Goal: Task Accomplishment & Management: Manage account settings

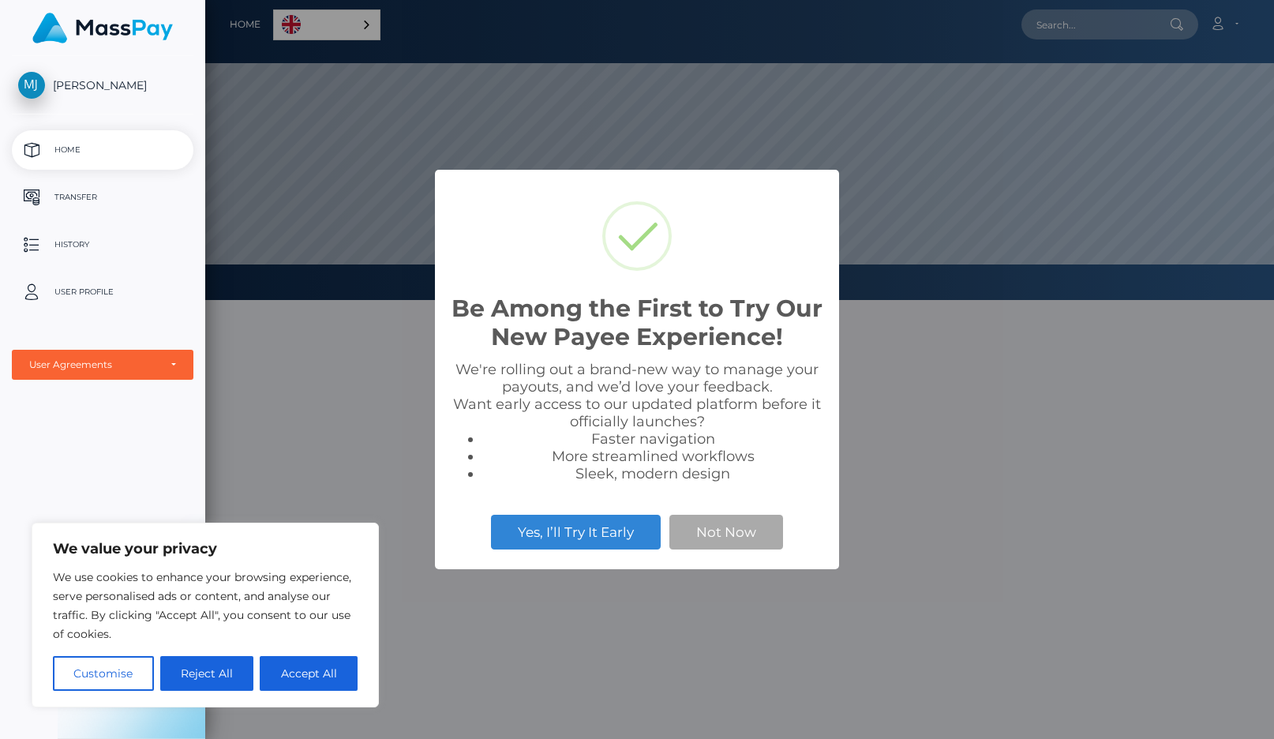
scroll to position [300, 1069]
click at [313, 669] on button "Accept All" at bounding box center [309, 673] width 98 height 35
checkbox input "true"
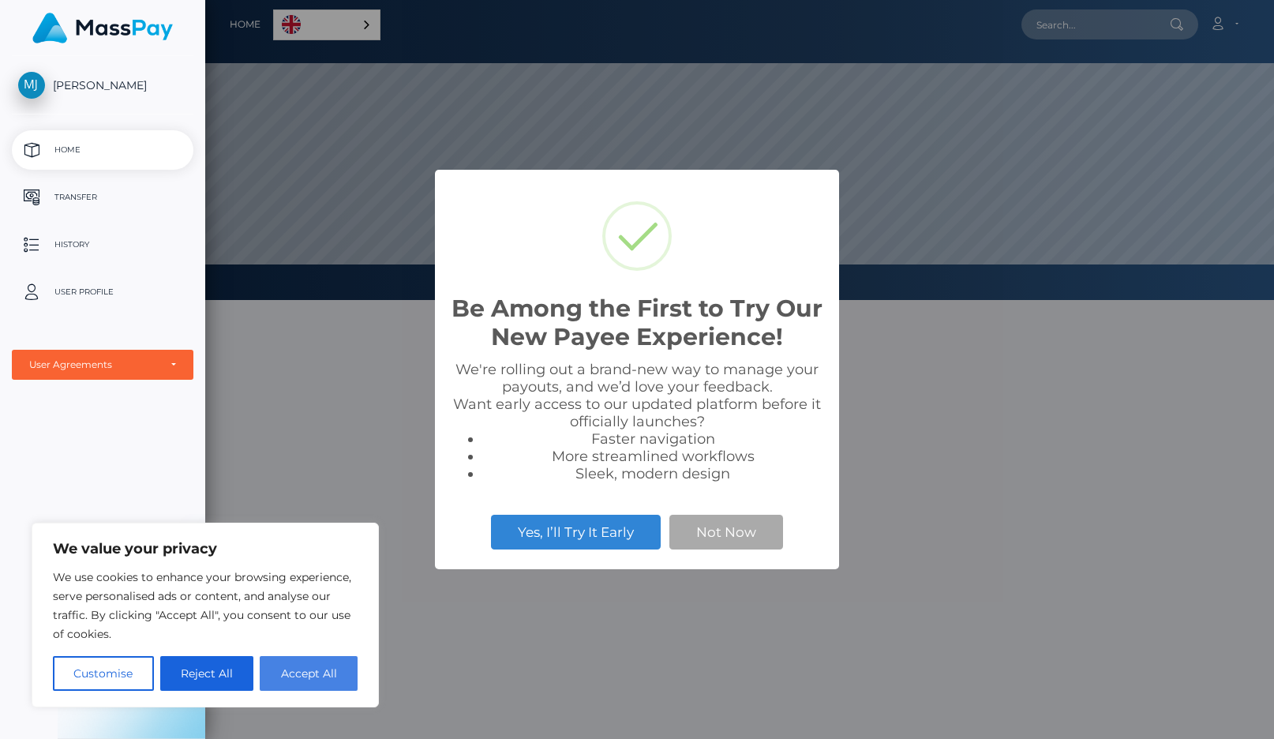
checkbox input "true"
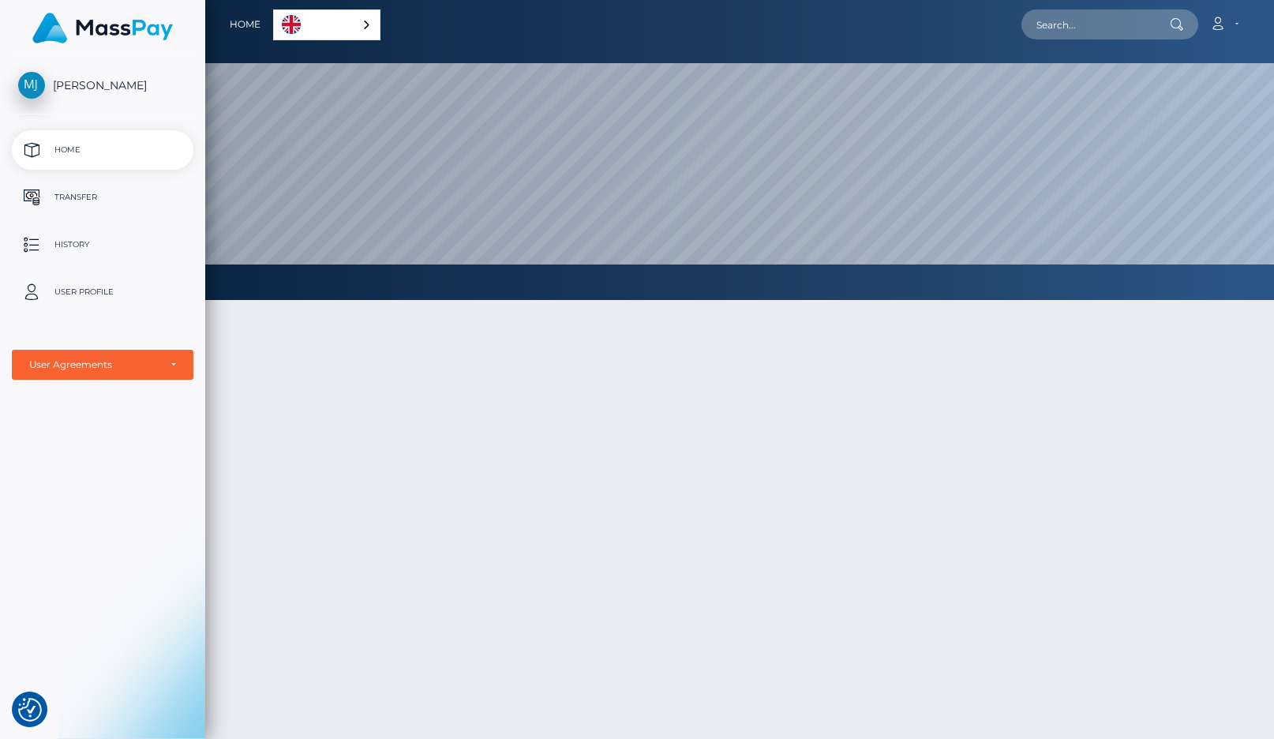
drag, startPoint x: 738, startPoint y: 479, endPoint x: 537, endPoint y: 426, distance: 207.6
click at [86, 83] on span "[PERSON_NAME]" at bounding box center [103, 85] width 182 height 14
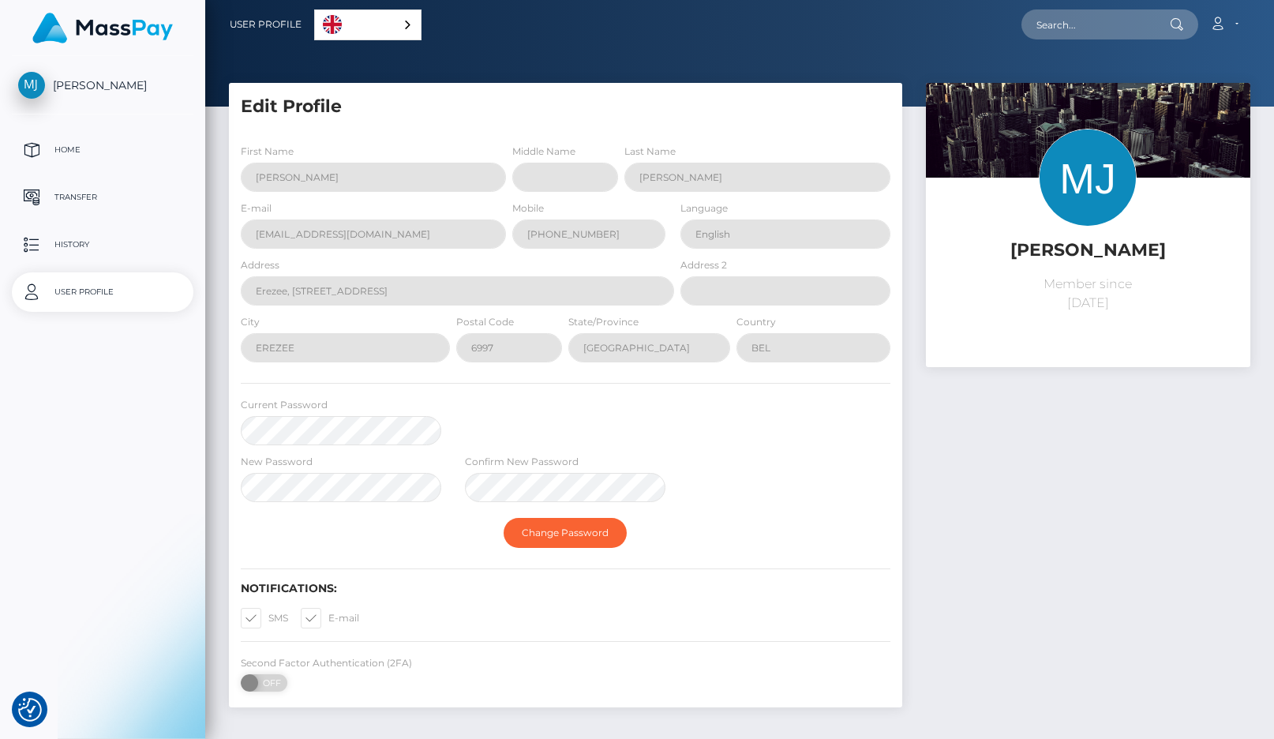
select select
click at [77, 192] on p "Transfer" at bounding box center [102, 198] width 169 height 24
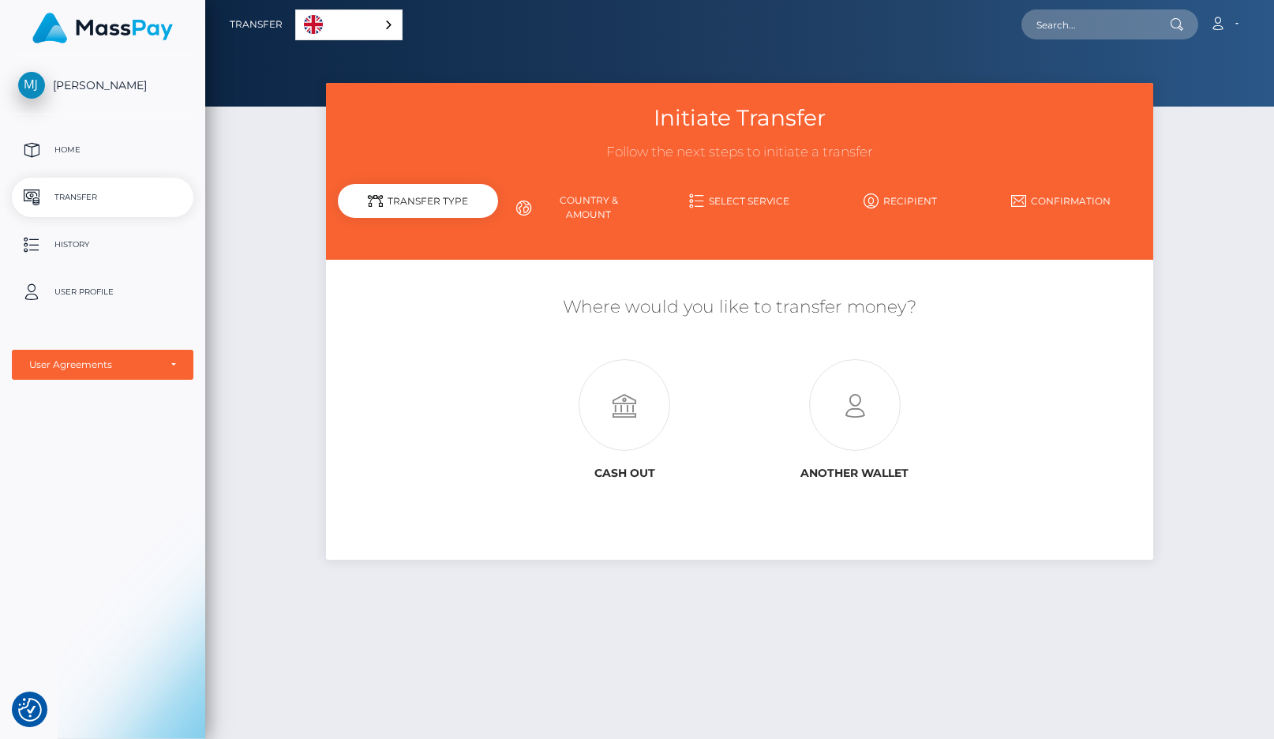
click at [385, 24] on div "English" at bounding box center [348, 24] width 107 height 31
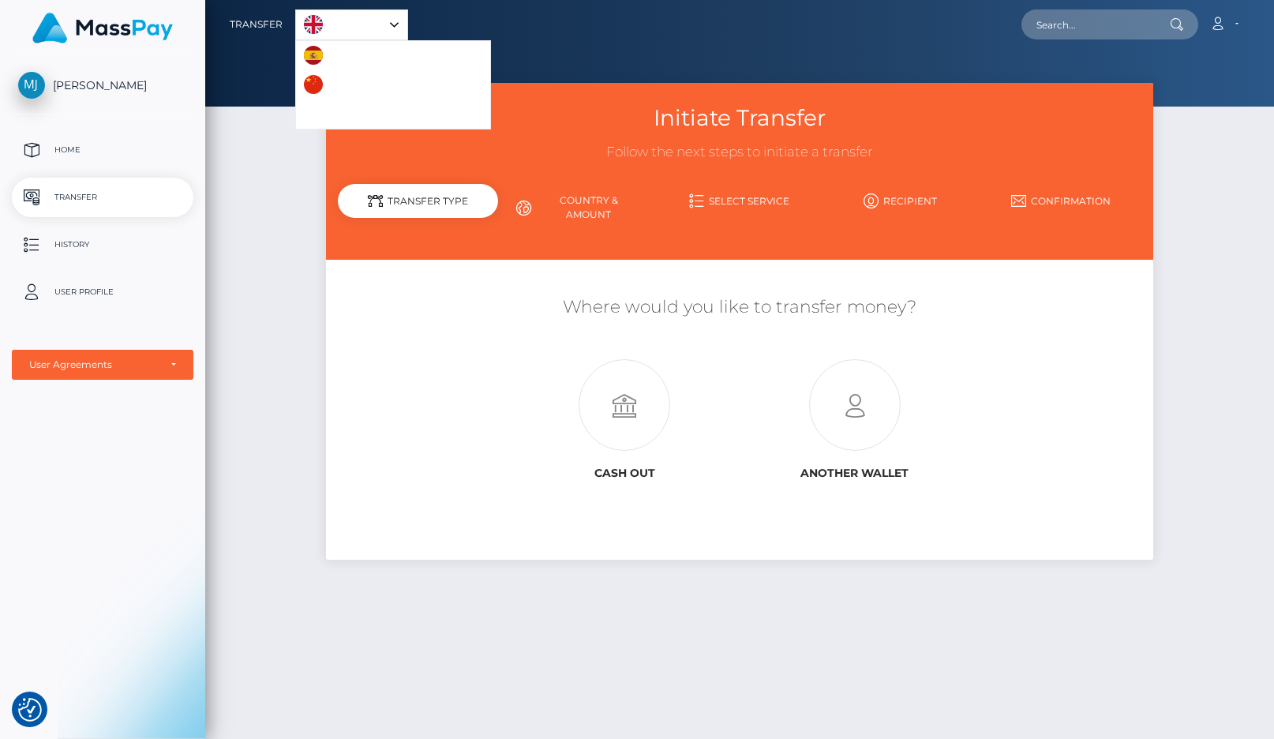
click at [385, 24] on link "English" at bounding box center [351, 24] width 111 height 29
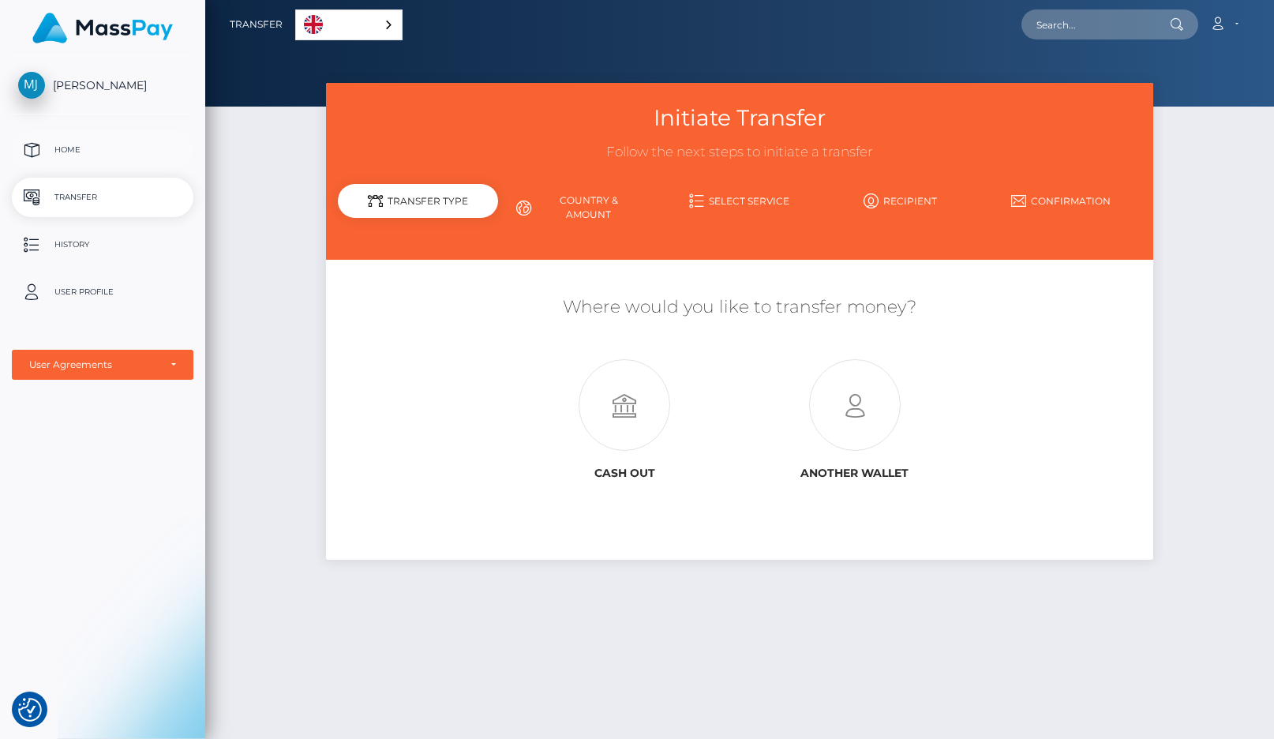
click at [69, 151] on p "Home" at bounding box center [102, 150] width 169 height 24
click at [1218, 25] on icon at bounding box center [1218, 23] width 17 height 13
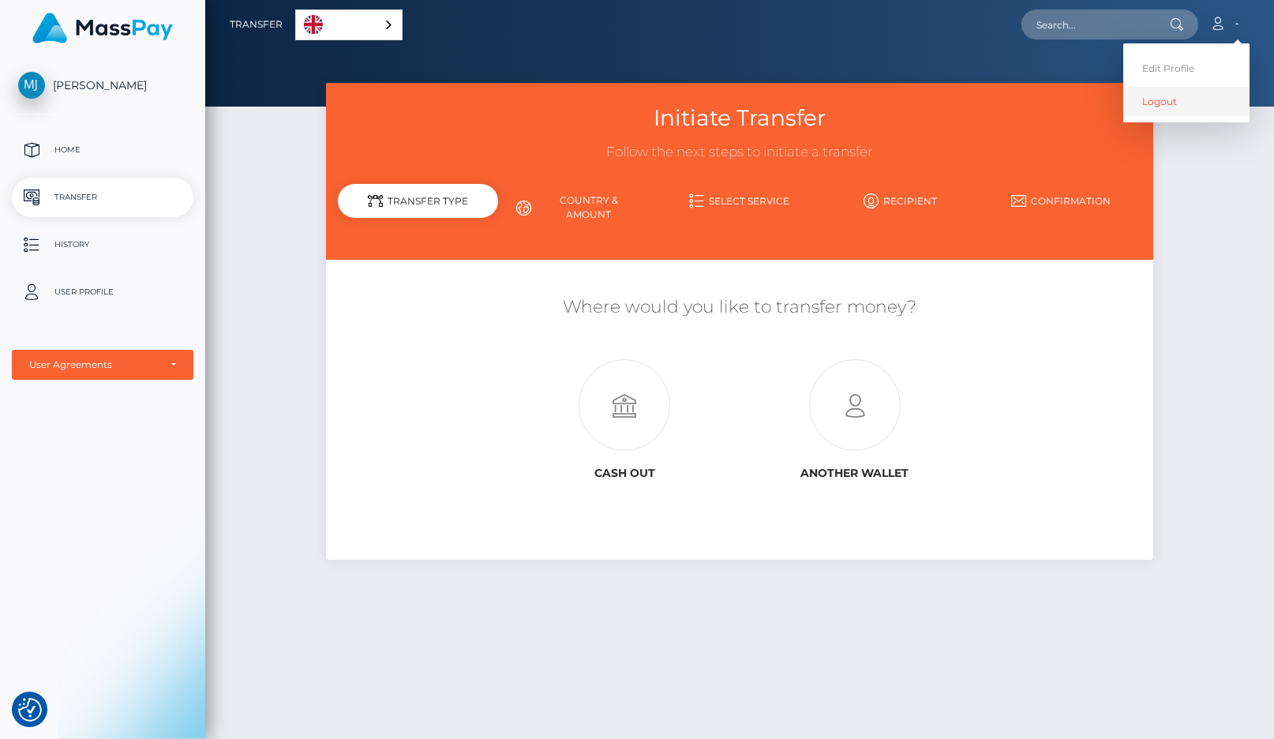
click at [1183, 100] on link "Logout" at bounding box center [1187, 101] width 126 height 29
